Goal: Navigation & Orientation: Find specific page/section

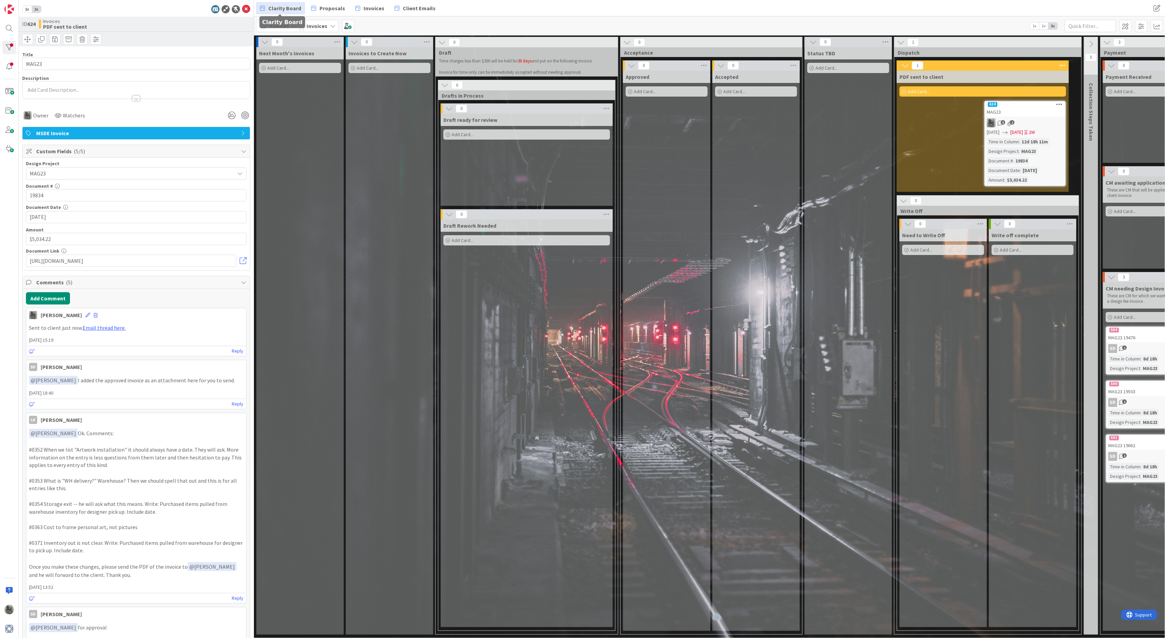
click at [274, 7] on span "Clarity Board" at bounding box center [284, 8] width 33 height 8
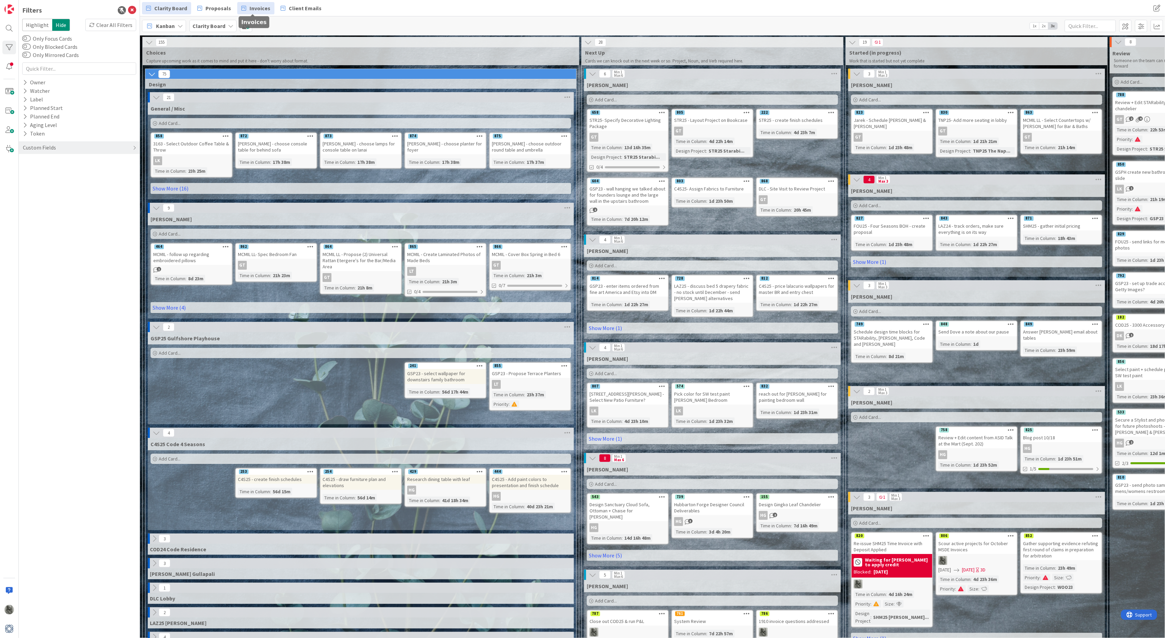
click at [255, 8] on span "Invoices" at bounding box center [259, 8] width 21 height 8
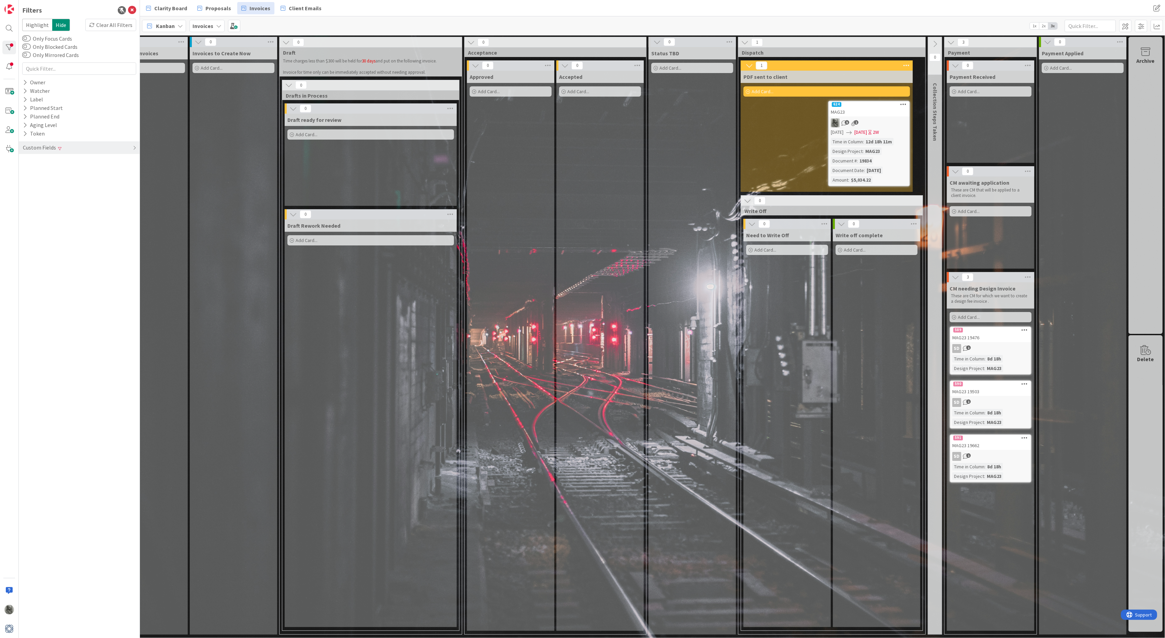
scroll to position [0, 44]
click at [117, 26] on div "Clear All Filters" at bounding box center [110, 25] width 51 height 12
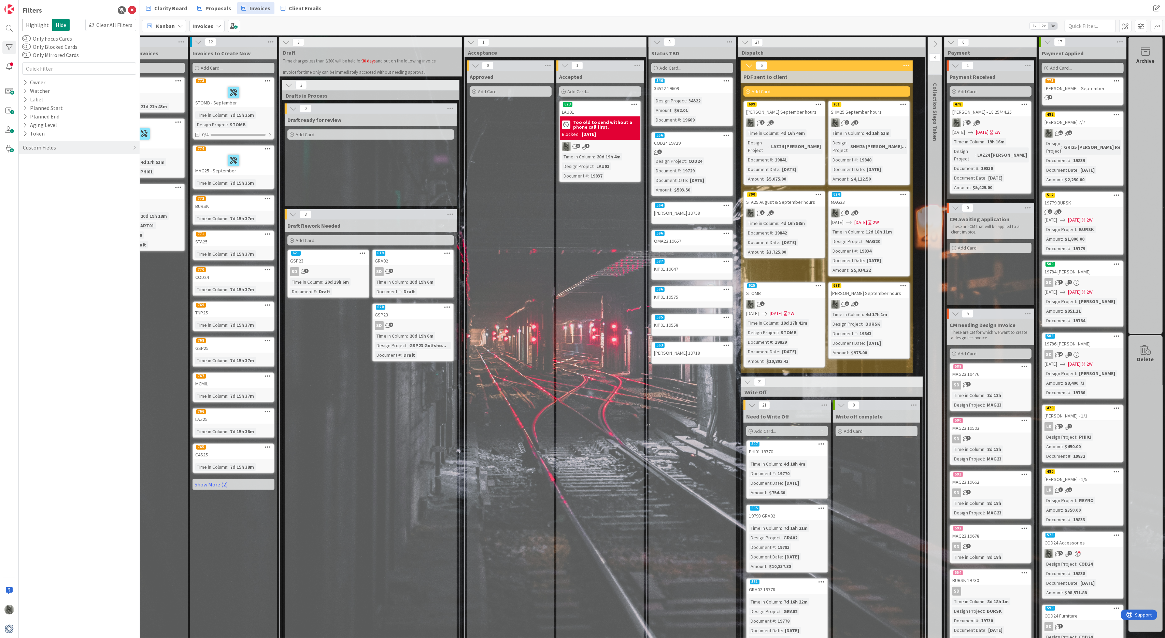
scroll to position [0, 42]
click at [167, 8] on span "Clarity Board" at bounding box center [170, 8] width 33 height 8
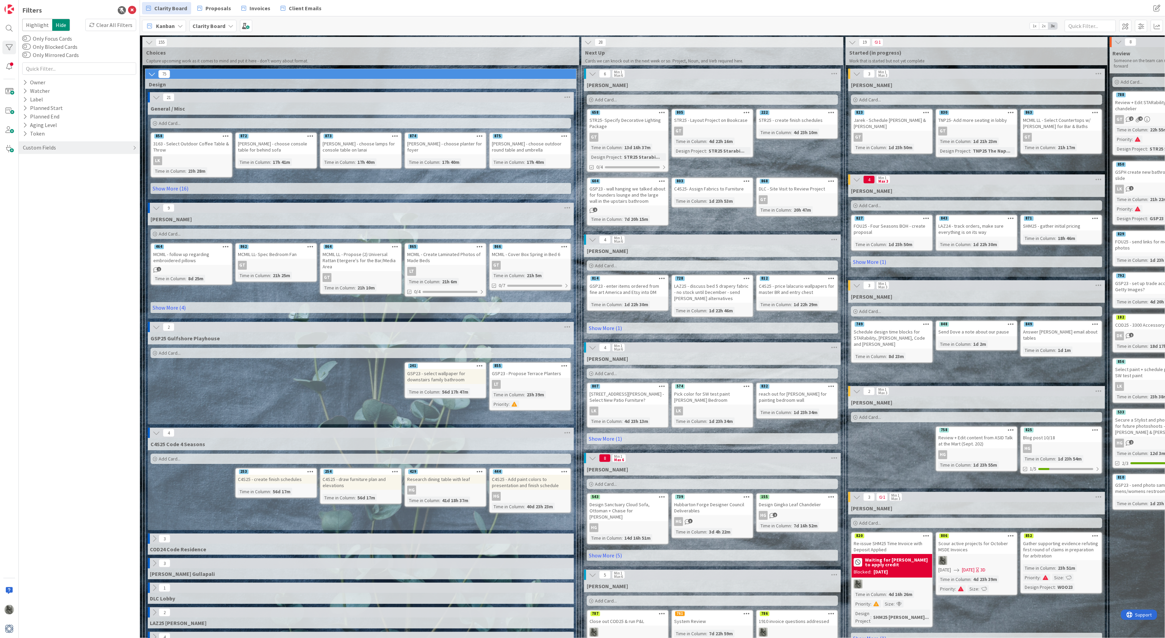
click at [149, 42] on icon at bounding box center [149, 43] width 8 height 8
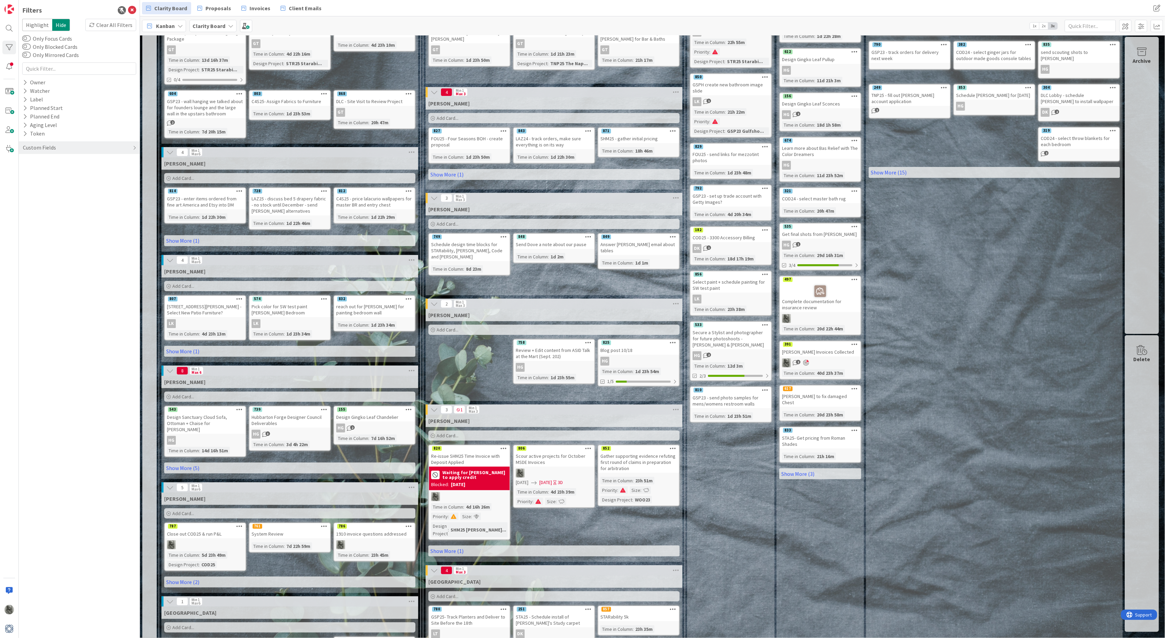
scroll to position [88, 0]
click at [256, 7] on span "Invoices" at bounding box center [259, 8] width 21 height 8
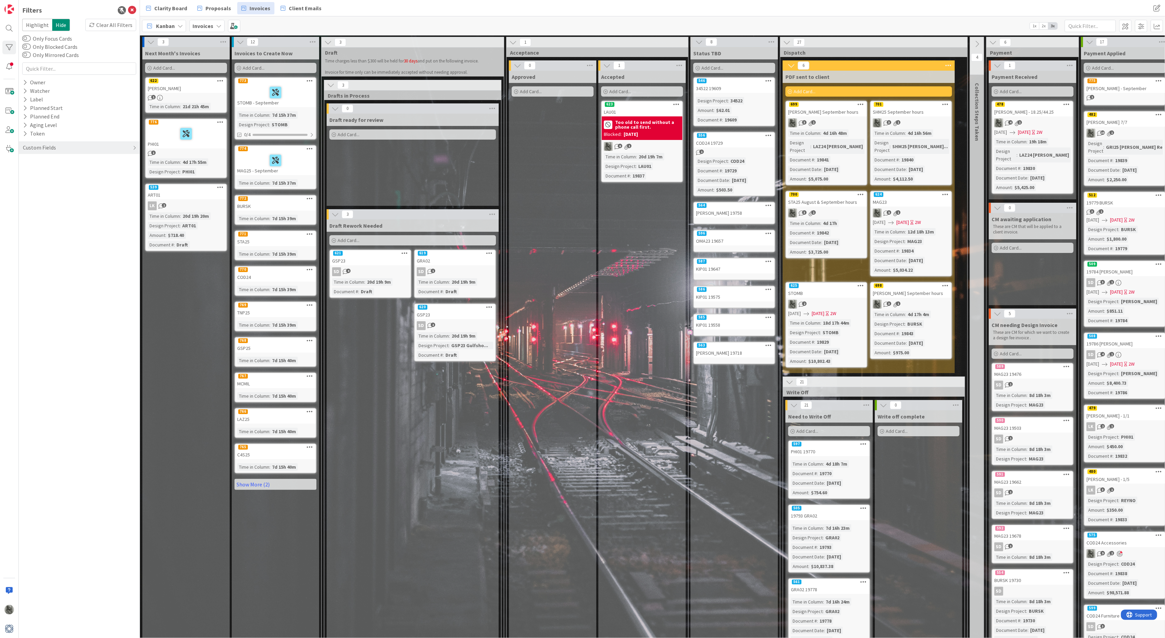
click at [920, 109] on div "SHM25 September hours" at bounding box center [911, 112] width 81 height 9
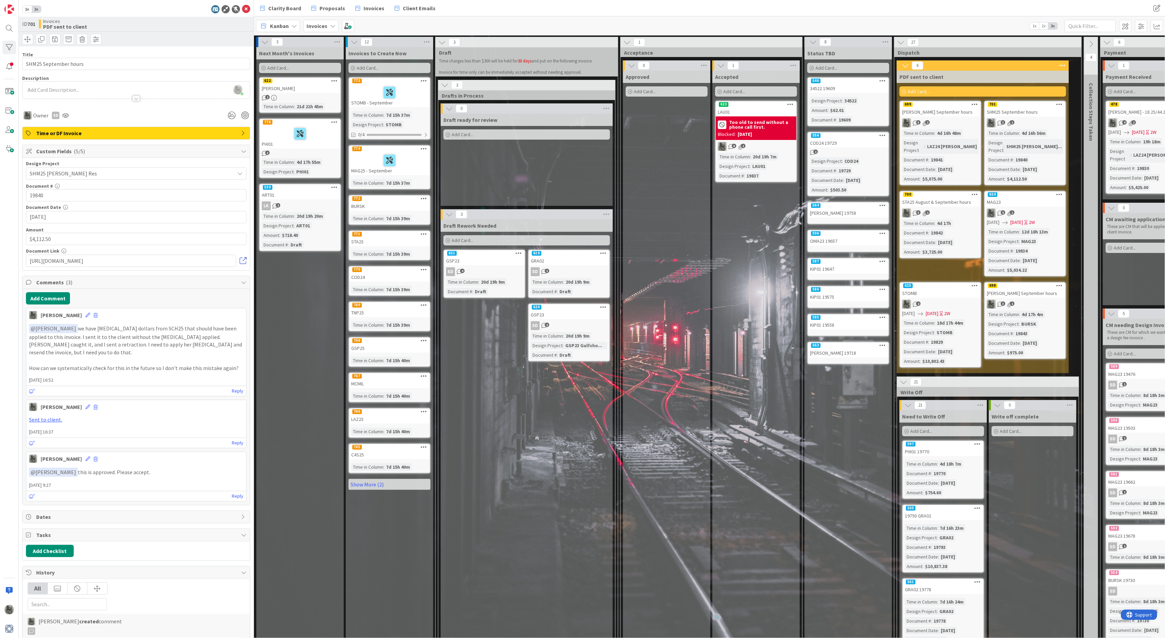
click at [245, 261] on link at bounding box center [243, 260] width 7 height 7
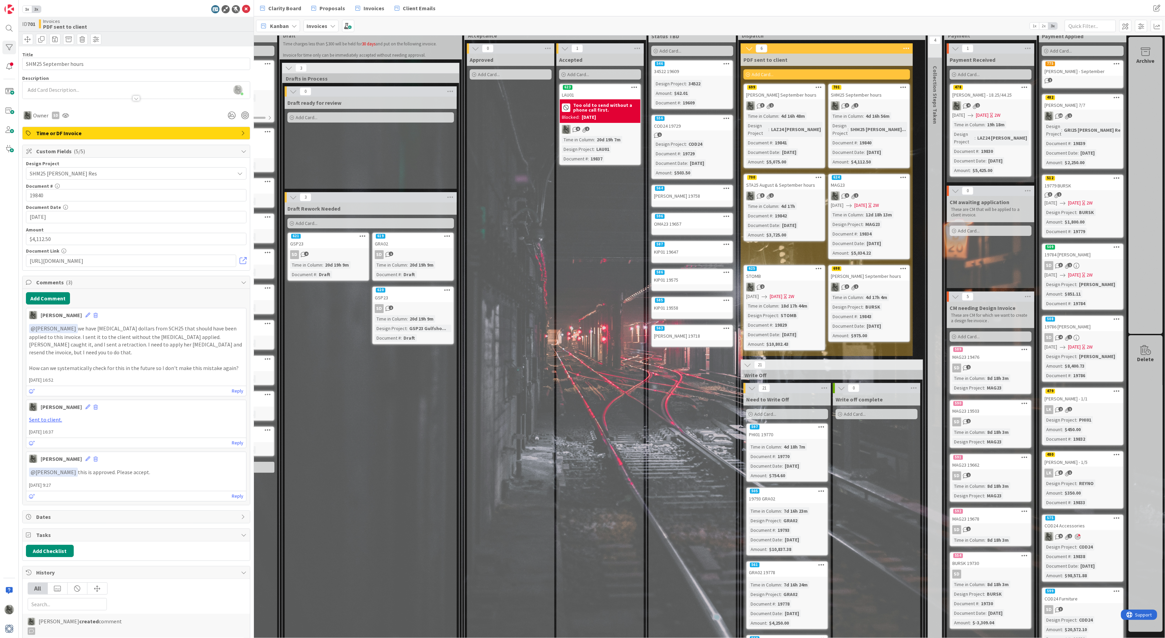
scroll to position [17, 157]
click at [284, 8] on span "Clarity Board" at bounding box center [284, 8] width 33 height 8
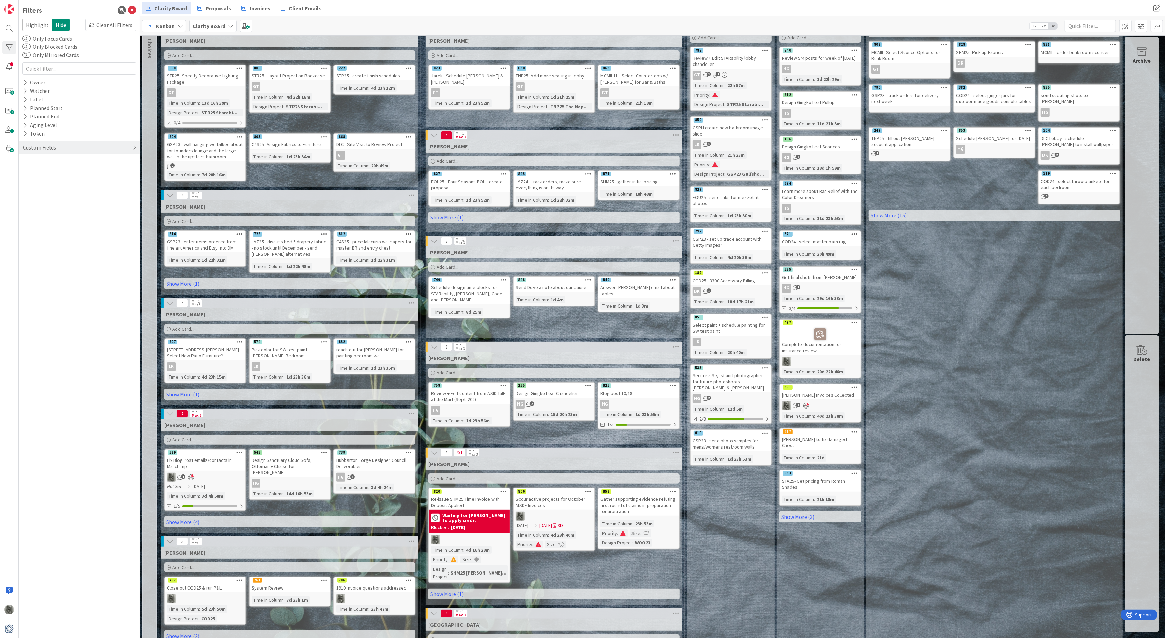
scroll to position [51, 0]
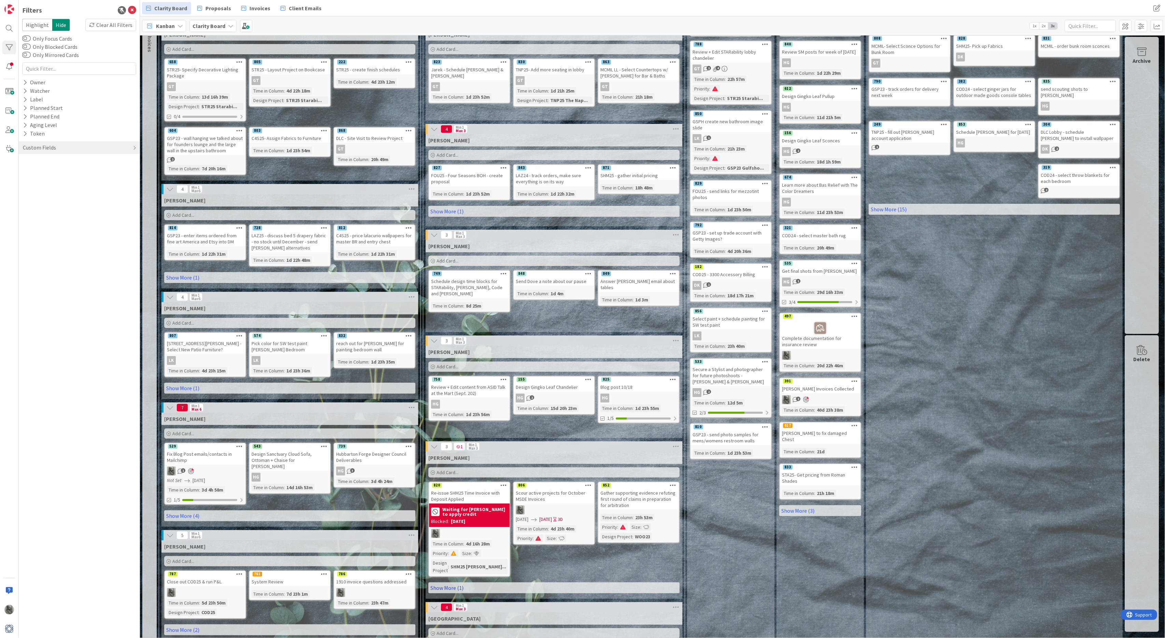
click at [455, 582] on link "Show More (1)" at bounding box center [553, 587] width 251 height 11
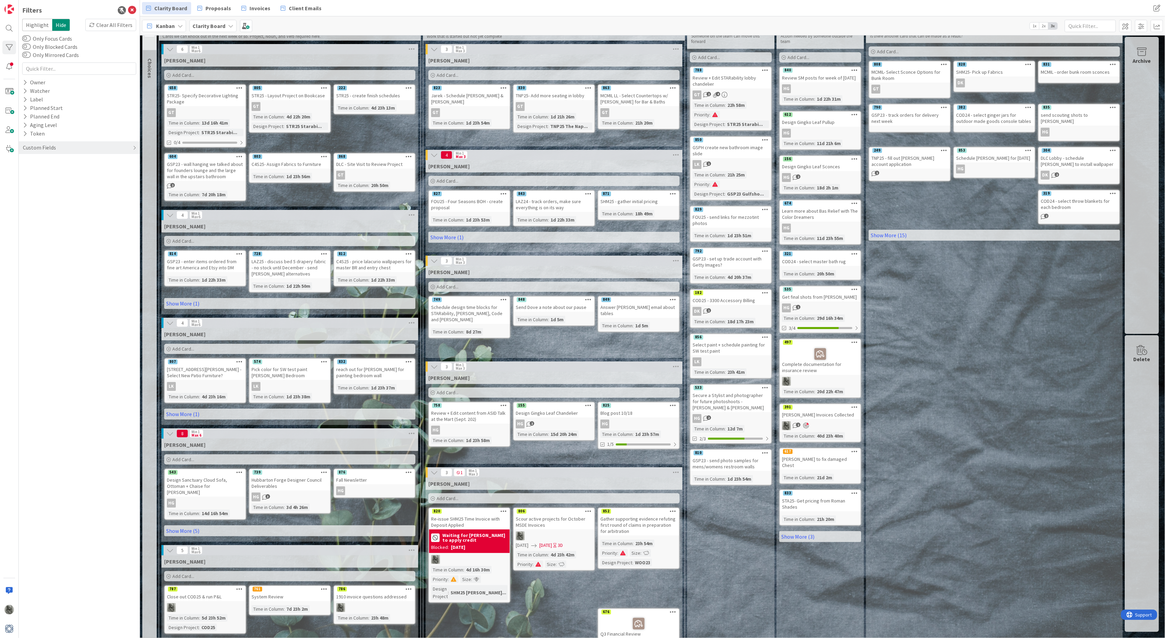
scroll to position [12, 0]
